Goal: Obtain resource: Obtain resource

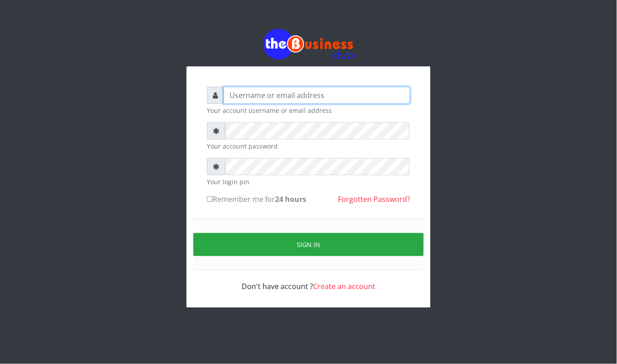
click at [271, 90] on input "text" at bounding box center [317, 95] width 187 height 17
type input "kennyclassy"
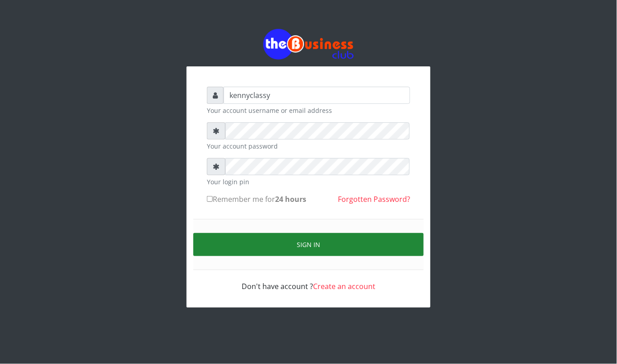
click at [298, 253] on button "Sign in" at bounding box center [308, 244] width 230 height 23
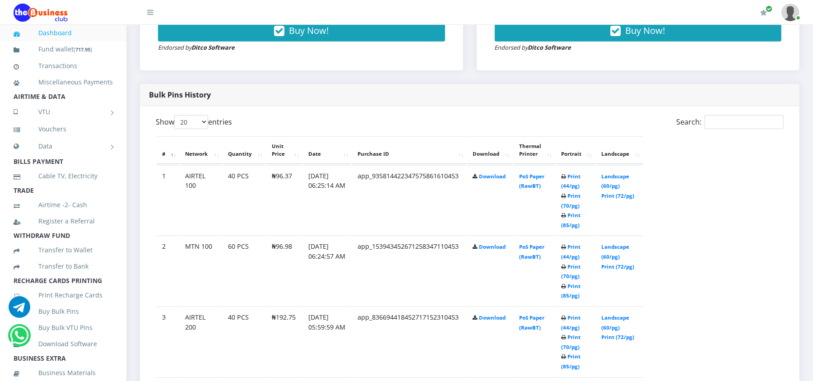
scroll to position [409, 0]
click at [573, 176] on link "Print (44/pg)" at bounding box center [570, 181] width 19 height 17
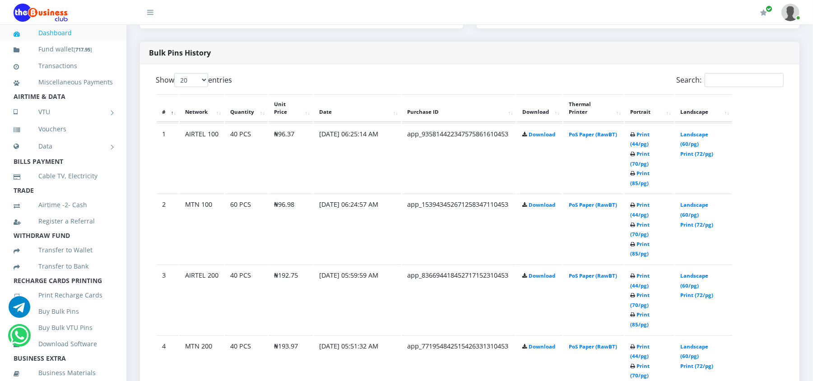
scroll to position [409, 0]
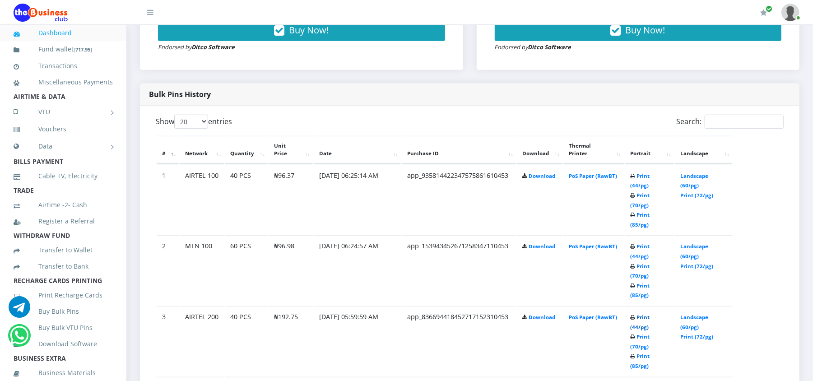
click at [650, 314] on link "Print (44/pg)" at bounding box center [639, 322] width 19 height 17
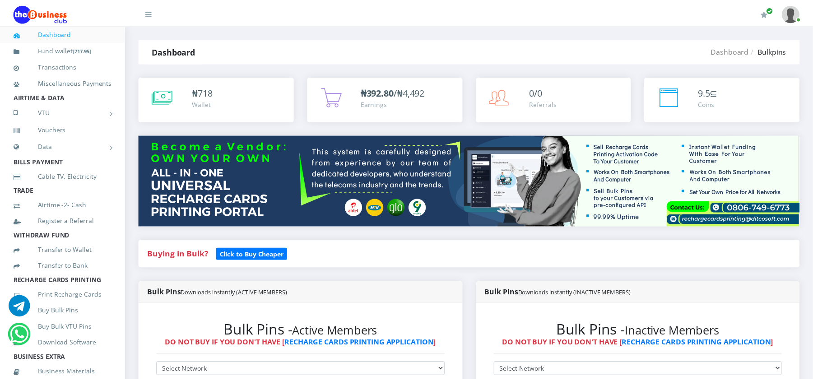
scroll to position [409, 0]
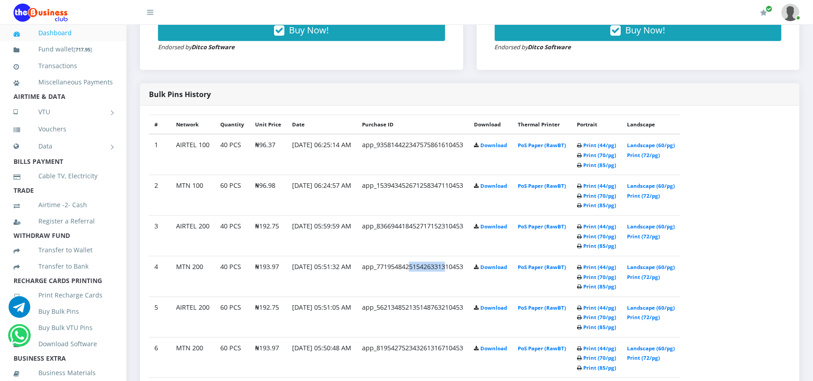
drag, startPoint x: 426, startPoint y: 271, endPoint x: 512, endPoint y: 261, distance: 86.5
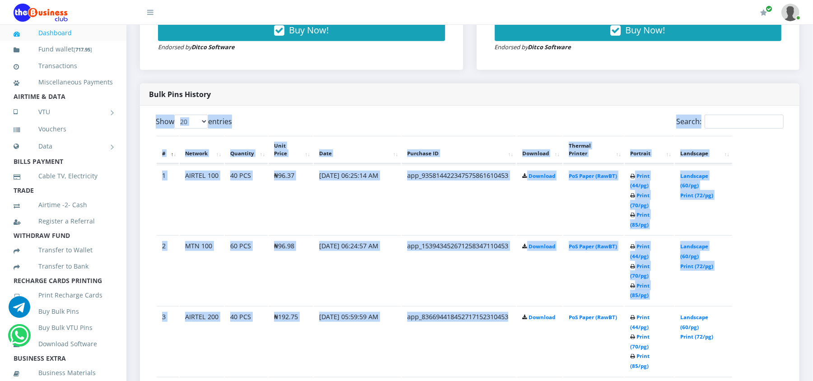
scroll to position [0, 0]
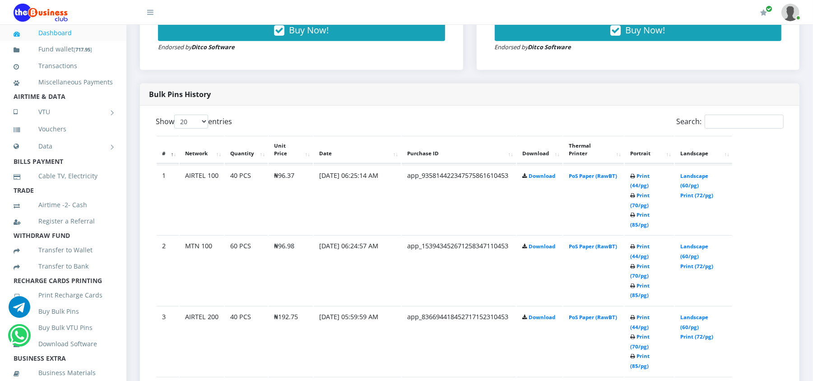
click at [517, 235] on td "Download" at bounding box center [540, 200] width 46 height 70
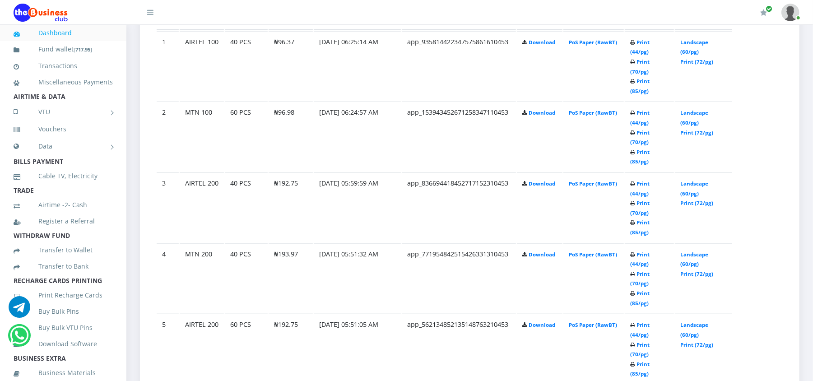
scroll to position [554, 0]
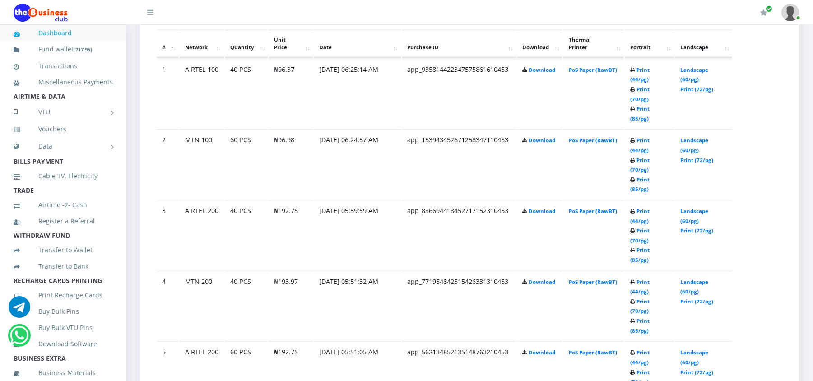
scroll to position [554, 0]
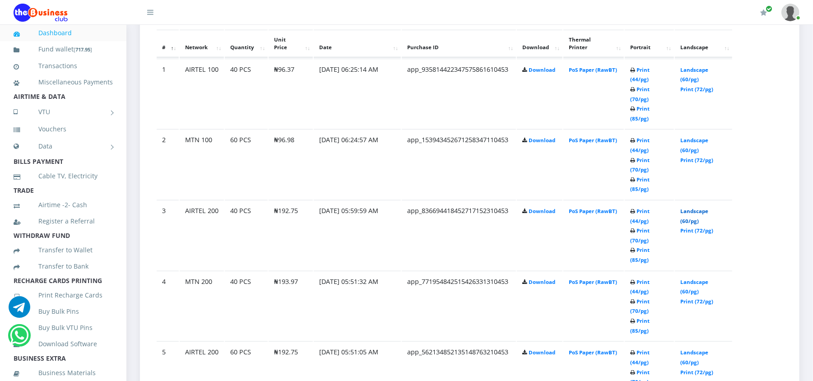
scroll to position [554, 0]
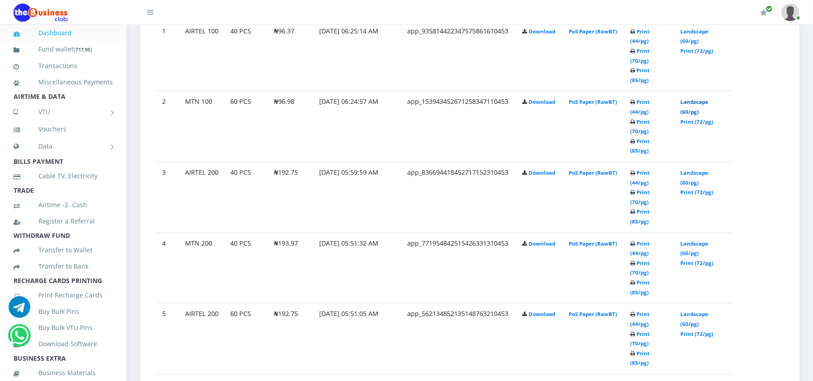
click at [686, 98] on link "Landscape (60/pg)" at bounding box center [695, 106] width 28 height 17
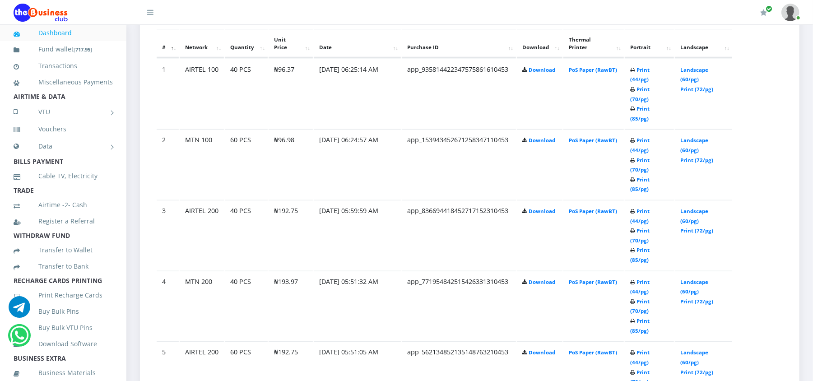
scroll to position [554, 0]
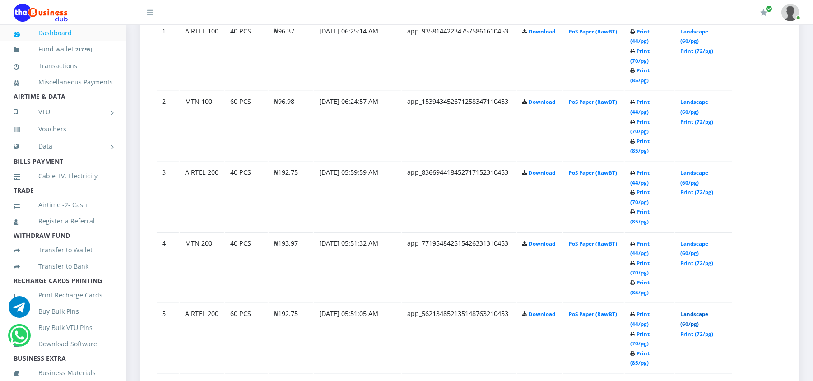
click at [686, 311] on link "Landscape (60/pg)" at bounding box center [695, 319] width 28 height 17
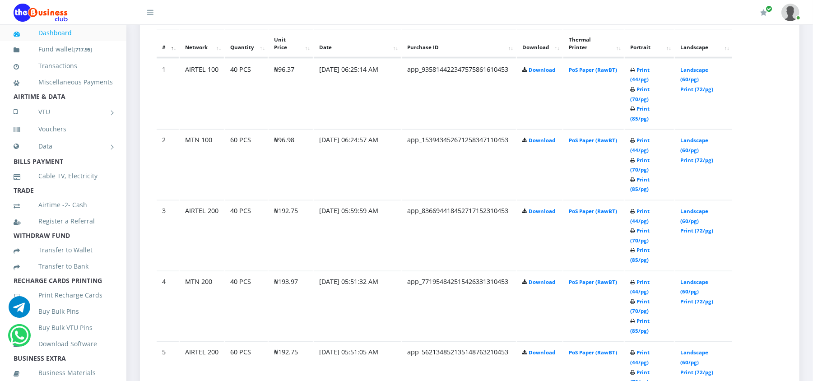
scroll to position [554, 0]
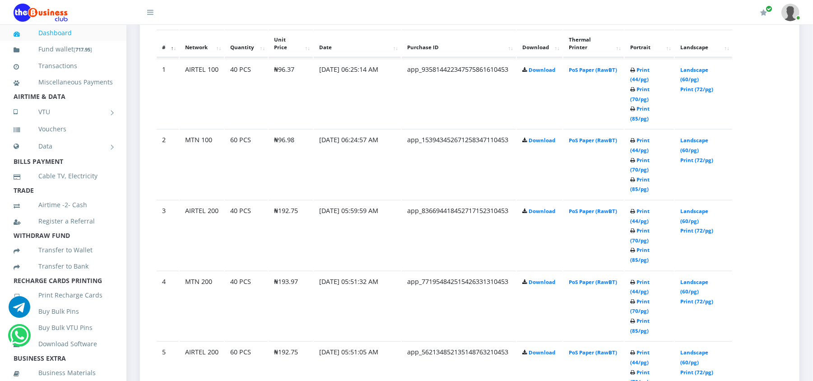
scroll to position [554, 0]
